Goal: Task Accomplishment & Management: Use online tool/utility

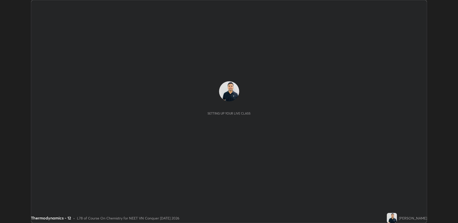
scroll to position [223, 458]
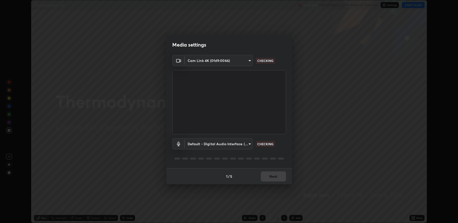
type input "fbf3bf66c54ebdc22d4a916e1eeea5187fc1625fd733ae2b86b360c30985395f"
type input "default"
click at [270, 175] on button "Next" at bounding box center [273, 176] width 25 height 10
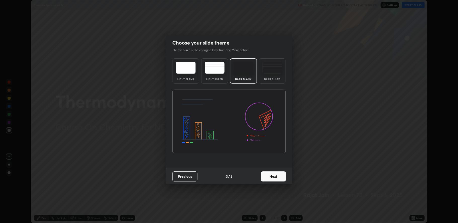
click at [276, 175] on button "Next" at bounding box center [273, 176] width 25 height 10
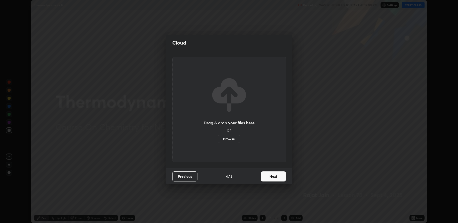
click at [270, 174] on button "Next" at bounding box center [273, 176] width 25 height 10
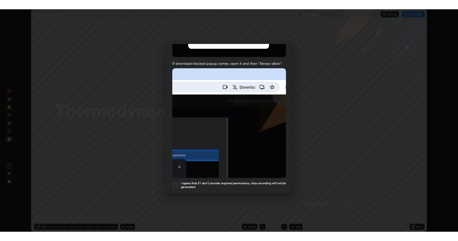
scroll to position [102, 0]
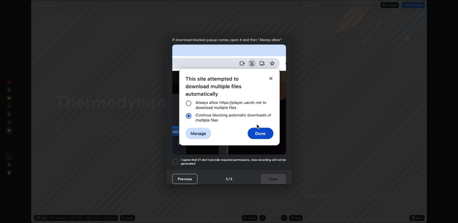
click at [175, 159] on div at bounding box center [175, 161] width 6 height 6
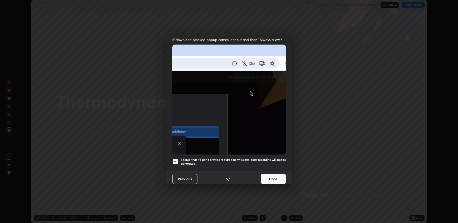
click at [269, 174] on button "Done" at bounding box center [273, 179] width 25 height 10
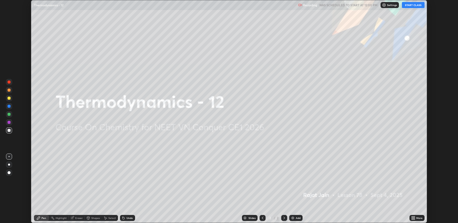
click at [412, 7] on button "START CLASS" at bounding box center [413, 5] width 23 height 6
click at [418, 218] on div "More" at bounding box center [419, 217] width 6 height 3
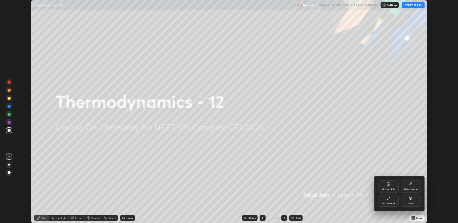
click at [389, 199] on icon at bounding box center [388, 198] width 4 height 4
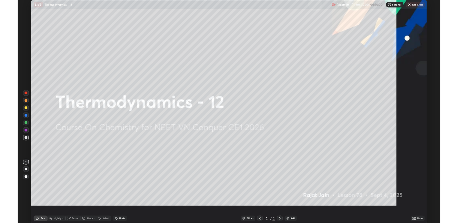
scroll to position [241, 458]
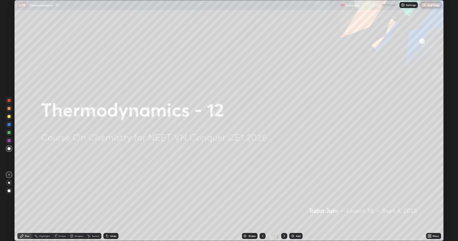
click at [296, 222] on div "Add" at bounding box center [298, 236] width 5 height 3
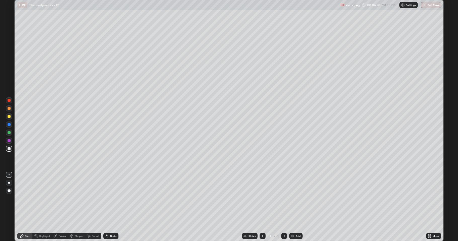
click at [297, 222] on div "Add" at bounding box center [298, 236] width 5 height 3
click at [435, 222] on div "More" at bounding box center [433, 236] width 15 height 6
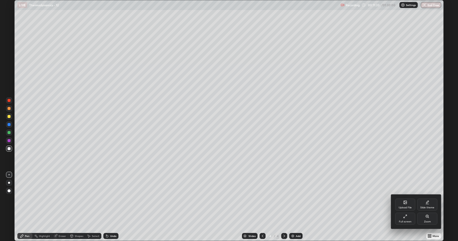
click at [410, 217] on div "Full screen" at bounding box center [405, 219] width 20 height 12
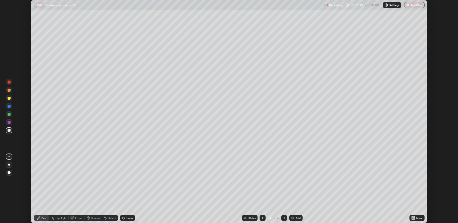
scroll to position [24915, 24680]
